Goal: Obtain resource: Download file/media

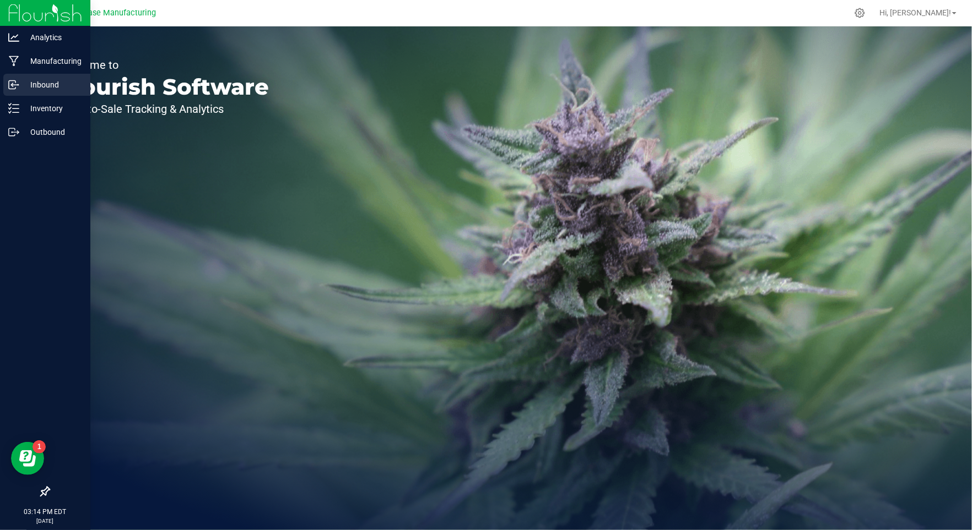
click at [44, 85] on p "Inbound" at bounding box center [52, 84] width 66 height 13
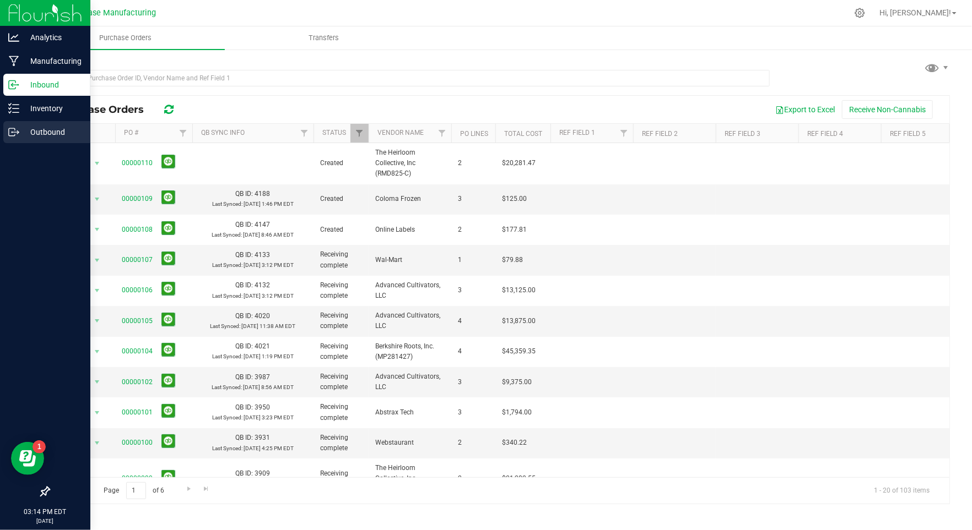
click at [26, 132] on p "Outbound" at bounding box center [52, 132] width 66 height 13
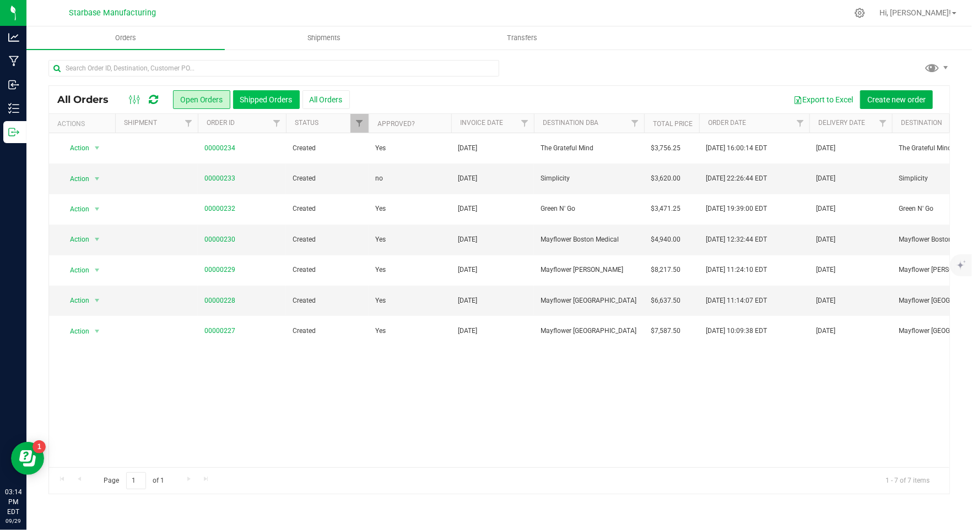
click at [277, 96] on button "Shipped Orders" at bounding box center [266, 99] width 67 height 19
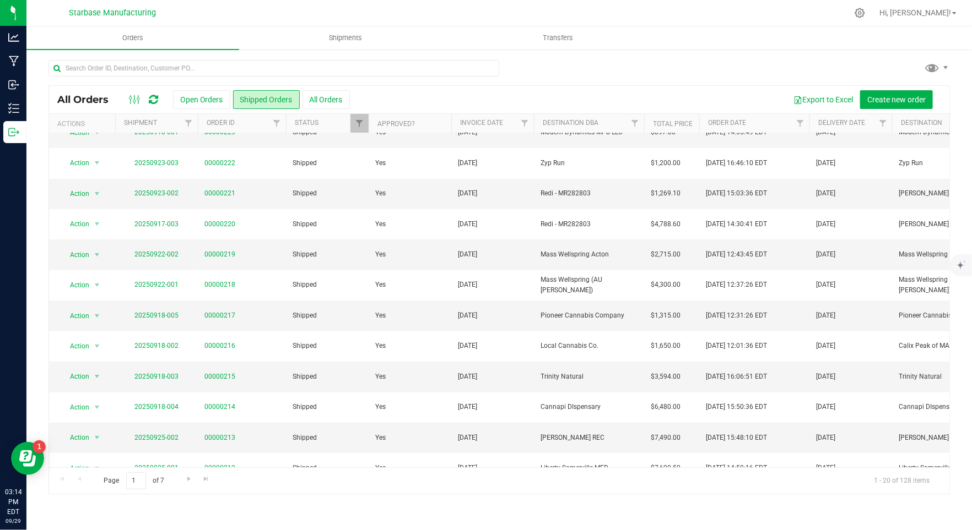
scroll to position [270, 0]
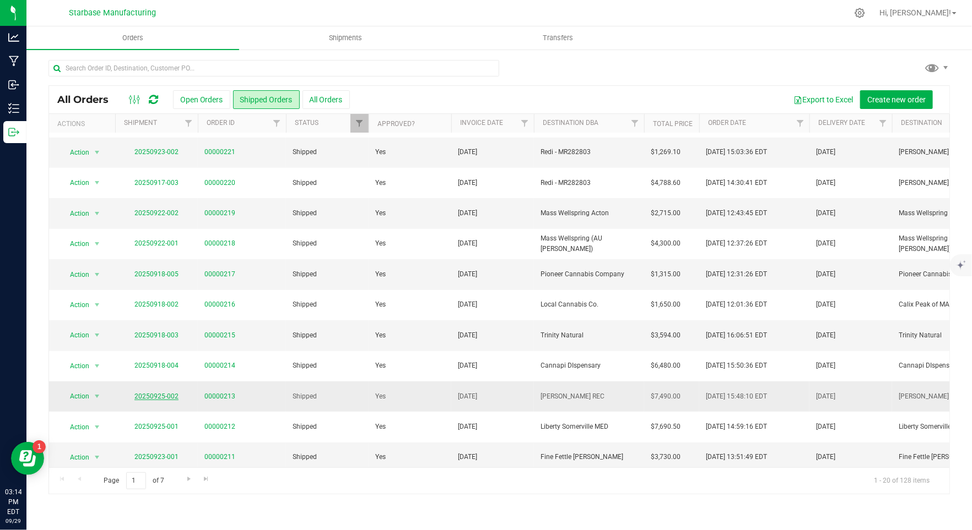
click at [164, 393] on link "20250925-002" at bounding box center [156, 397] width 44 height 8
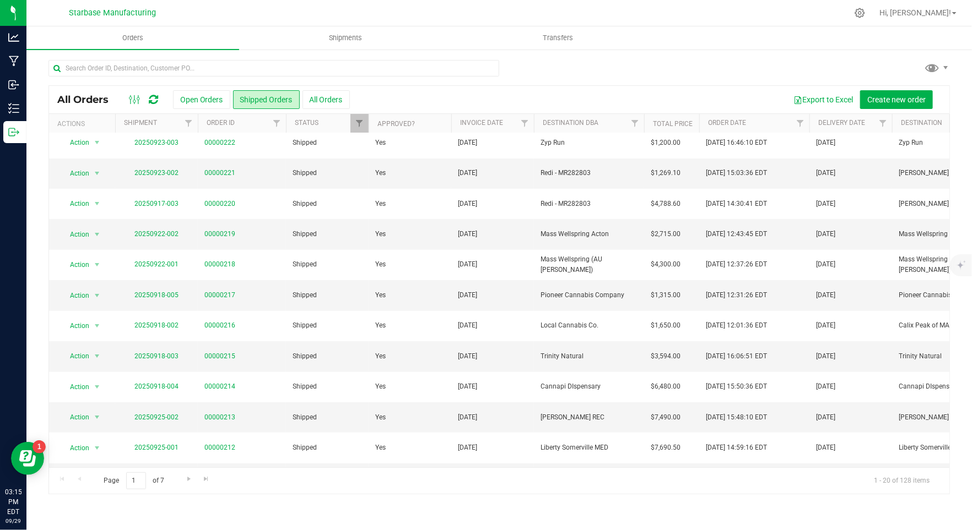
scroll to position [270, 0]
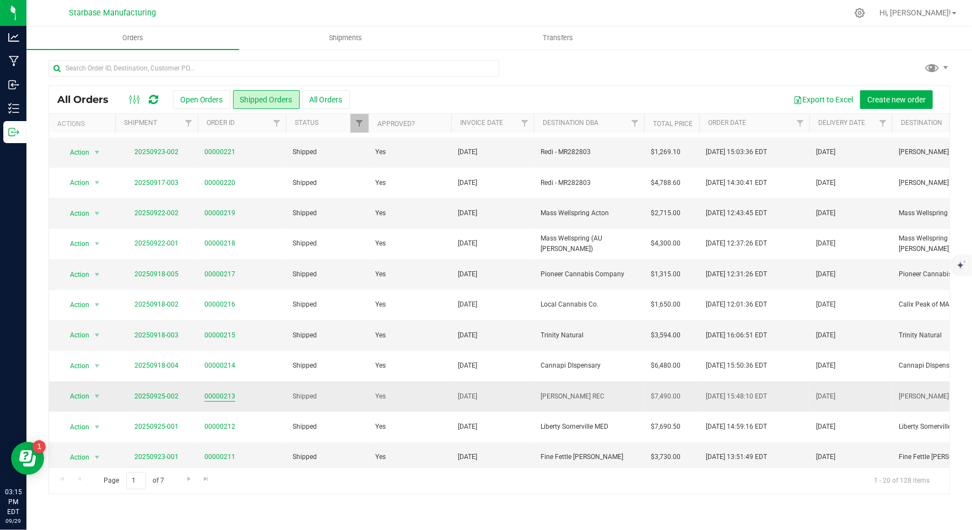
click at [224, 392] on link "00000213" at bounding box center [219, 397] width 31 height 10
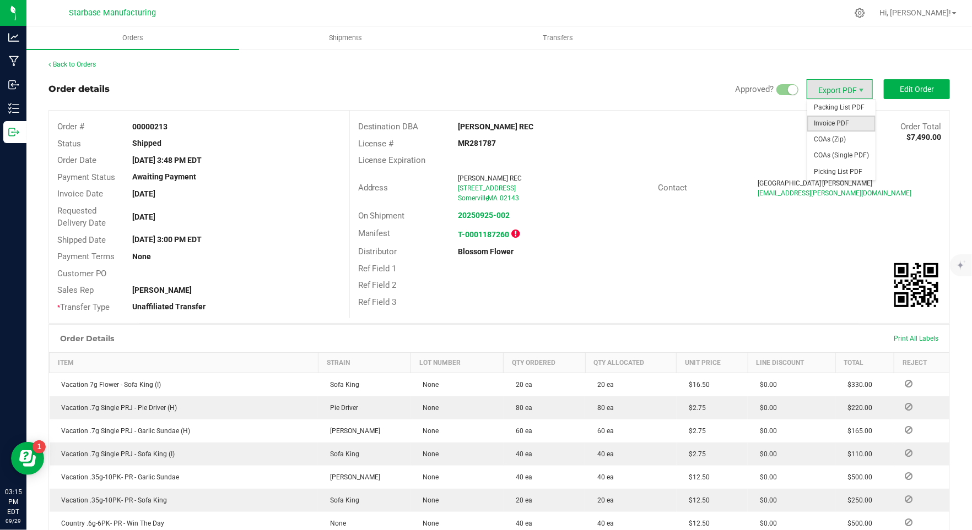
click at [839, 121] on span "Invoice PDF" at bounding box center [841, 124] width 68 height 16
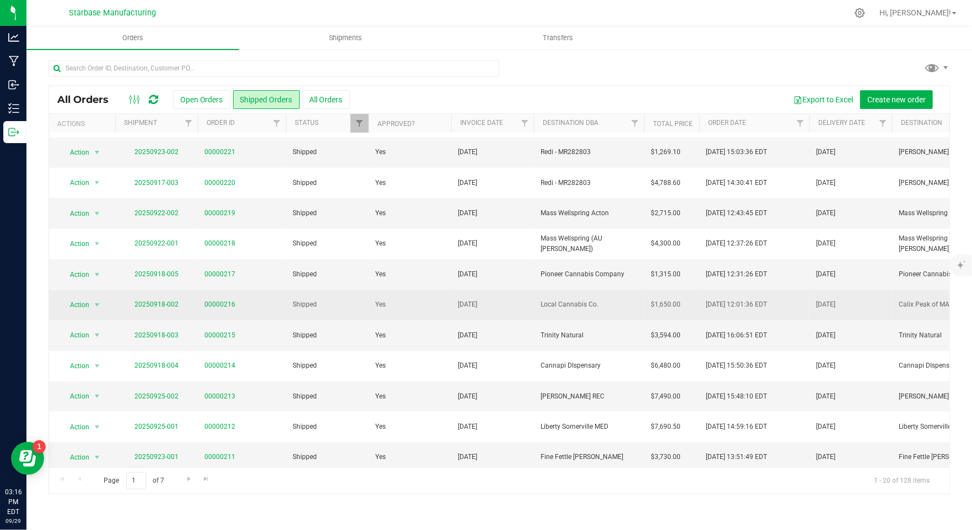
scroll to position [270, 0]
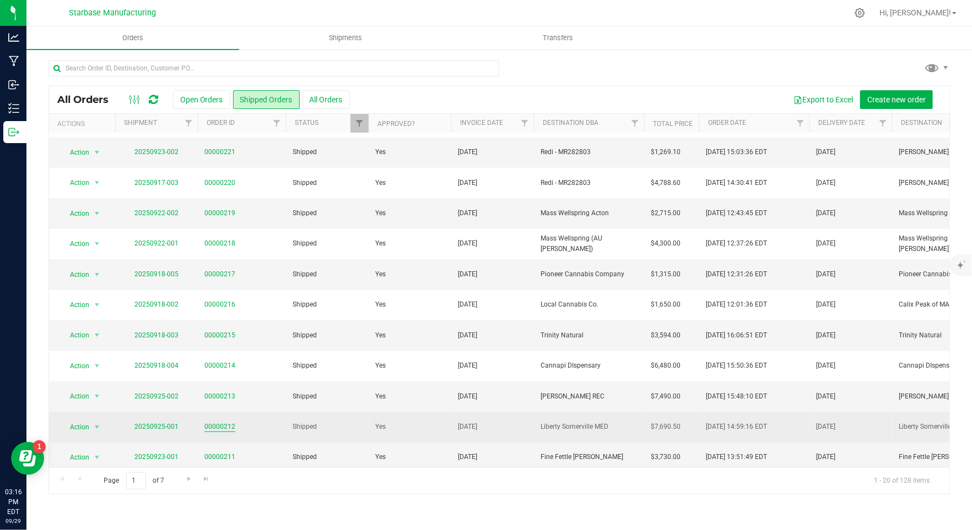
click at [231, 422] on link "00000212" at bounding box center [219, 427] width 31 height 10
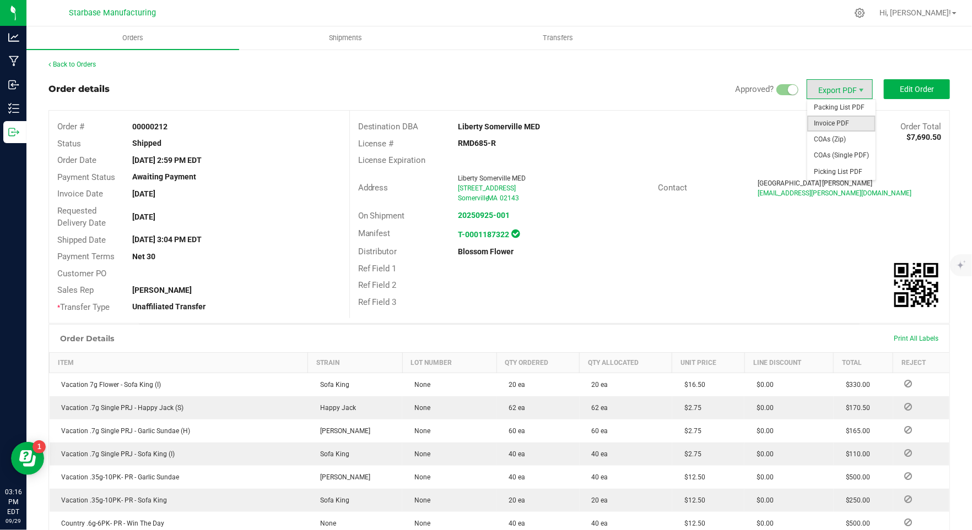
click at [842, 125] on span "Invoice PDF" at bounding box center [841, 124] width 68 height 16
